Goal: Task Accomplishment & Management: Manage account settings

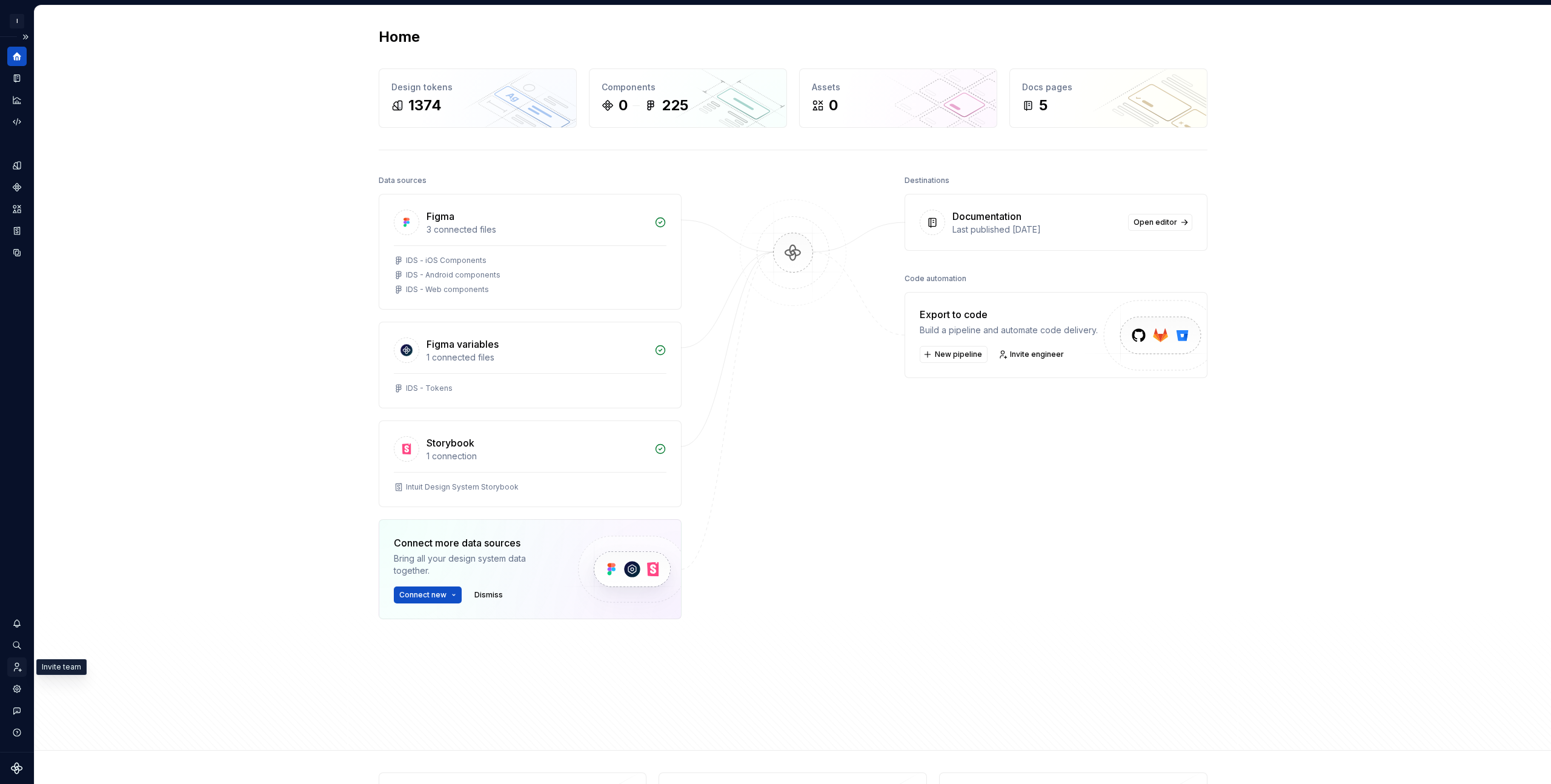
click at [17, 672] on div "Invite team" at bounding box center [16, 667] width 20 height 20
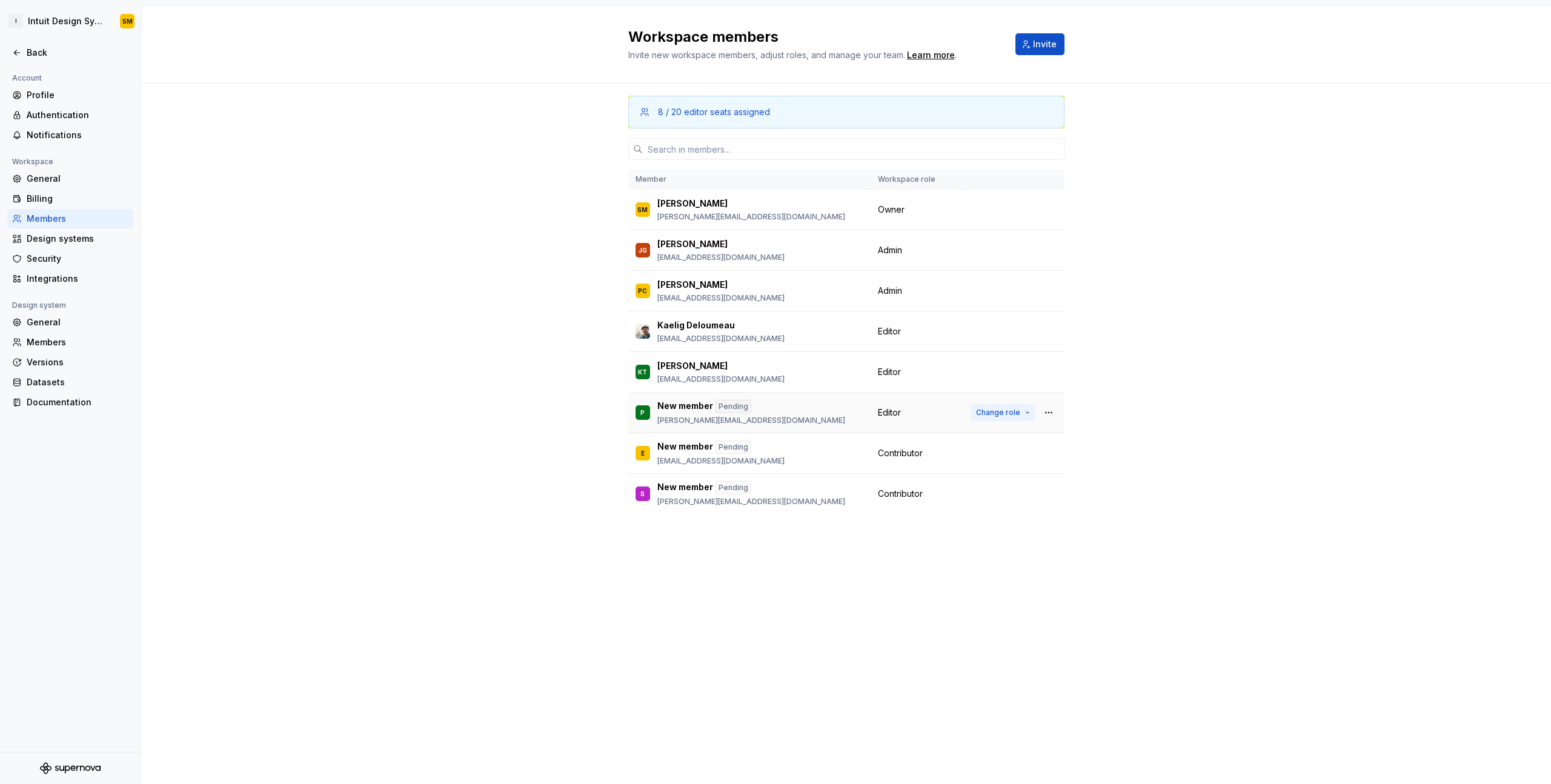
click at [1008, 413] on span "Change role" at bounding box center [998, 413] width 45 height 9
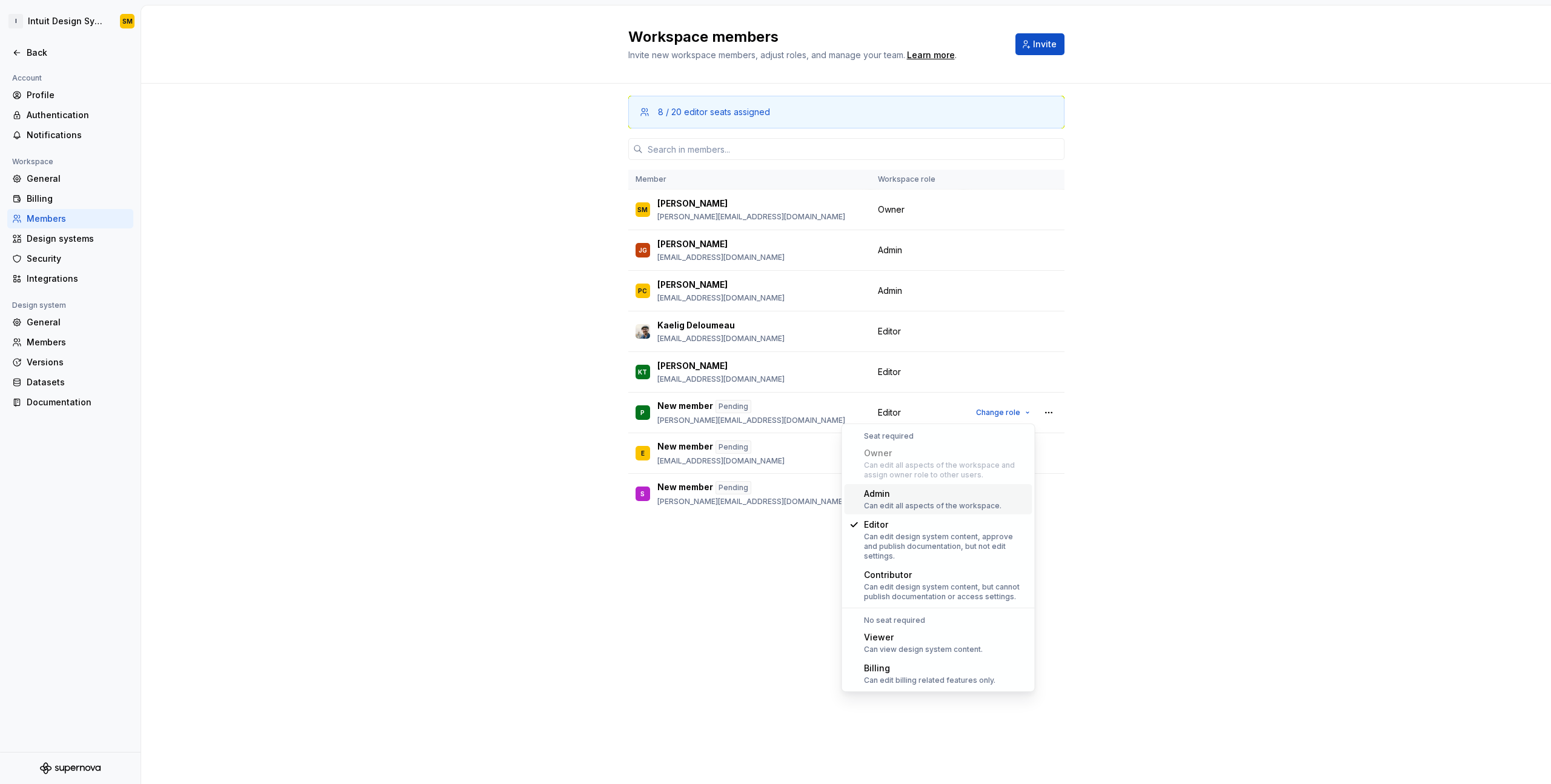
click at [950, 490] on div "Admin" at bounding box center [933, 494] width 138 height 13
